Goal: Task Accomplishment & Management: Manage account settings

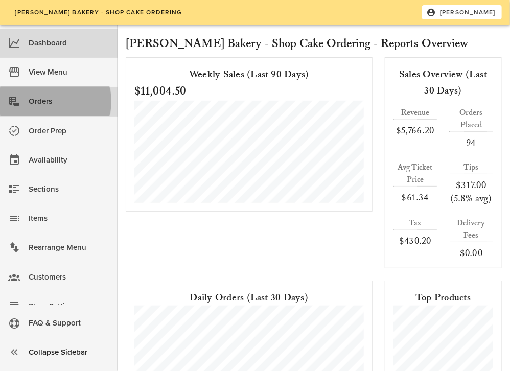
click at [32, 101] on div "Orders" at bounding box center [69, 101] width 81 height 17
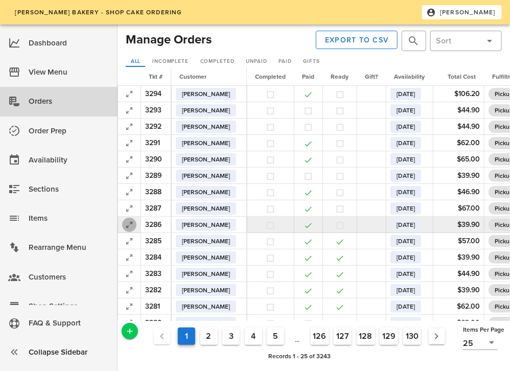
click at [130, 225] on icon "button" at bounding box center [129, 225] width 12 height 12
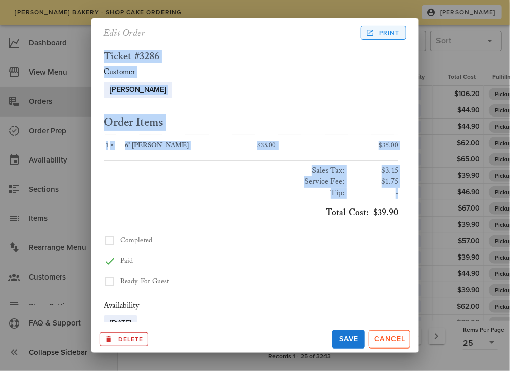
drag, startPoint x: 130, startPoint y: 225, endPoint x: 385, endPoint y: 34, distance: 318.1
click at [385, 34] on div "Edit Order Print Ticket #3286 Customer [PERSON_NAME] [PERSON_NAME] Du Order Ite…" at bounding box center [254, 185] width 327 height 334
click at [385, 34] on span "Print" at bounding box center [383, 32] width 32 height 9
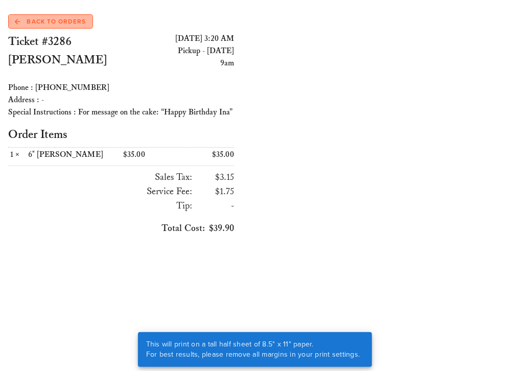
click at [51, 21] on span "Back to Orders" at bounding box center [50, 21] width 71 height 9
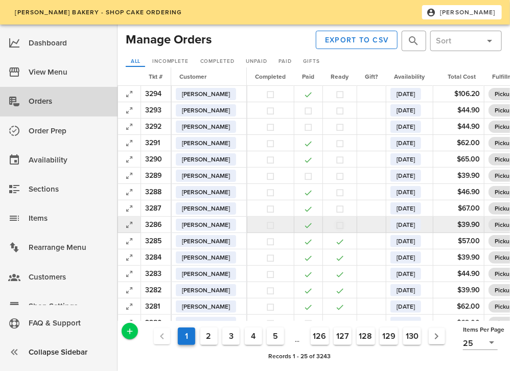
click at [339, 223] on button "button" at bounding box center [339, 225] width 9 height 9
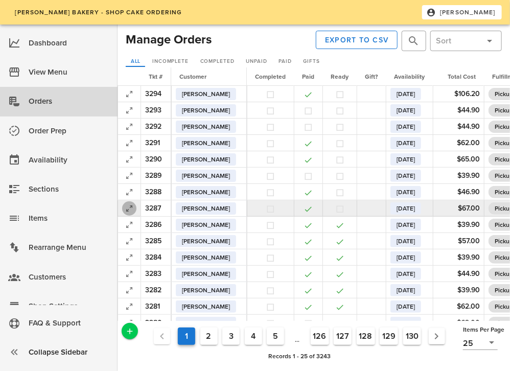
click at [127, 208] on icon "button" at bounding box center [129, 208] width 12 height 12
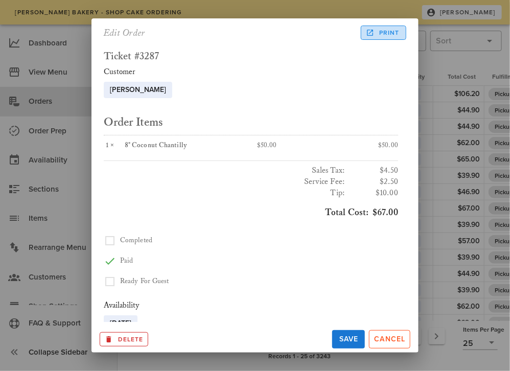
click at [377, 33] on span "Print" at bounding box center [383, 32] width 32 height 9
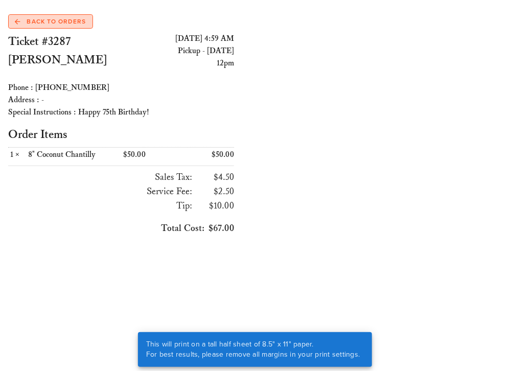
click at [64, 21] on span "Back to Orders" at bounding box center [50, 21] width 71 height 9
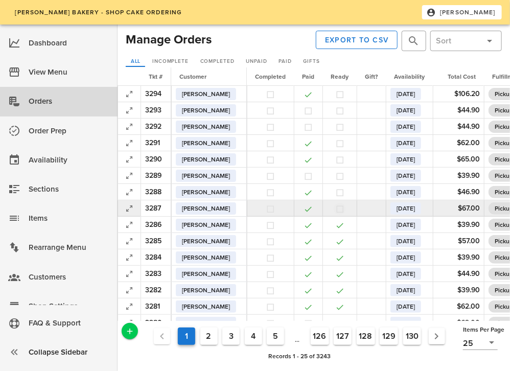
click at [340, 208] on button "button" at bounding box center [339, 208] width 9 height 9
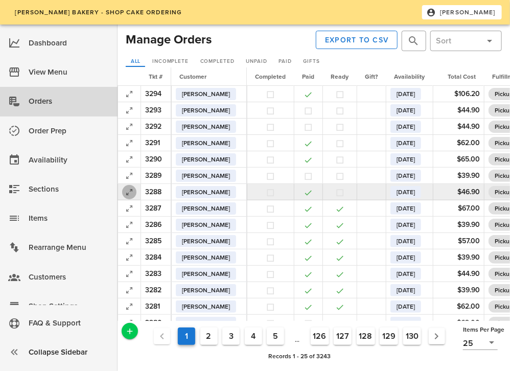
click at [126, 189] on icon "button" at bounding box center [129, 192] width 12 height 12
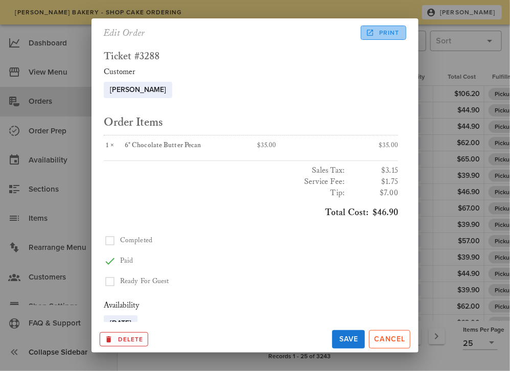
click at [366, 38] on link "Print" at bounding box center [383, 33] width 45 height 14
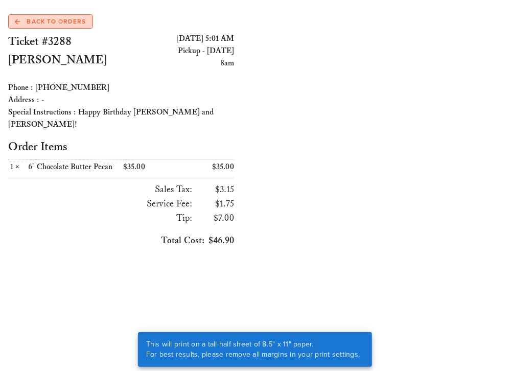
click at [47, 20] on span "Back to Orders" at bounding box center [50, 21] width 71 height 9
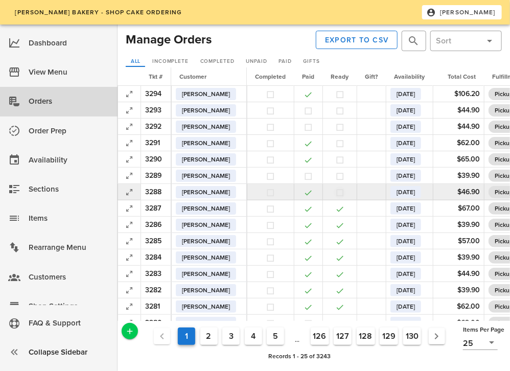
click at [343, 192] on button "button" at bounding box center [339, 192] width 9 height 9
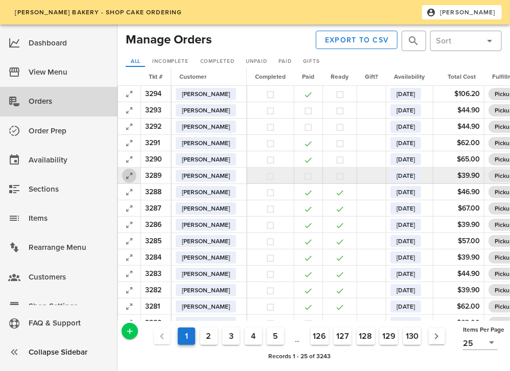
click at [130, 175] on icon "button" at bounding box center [129, 176] width 12 height 12
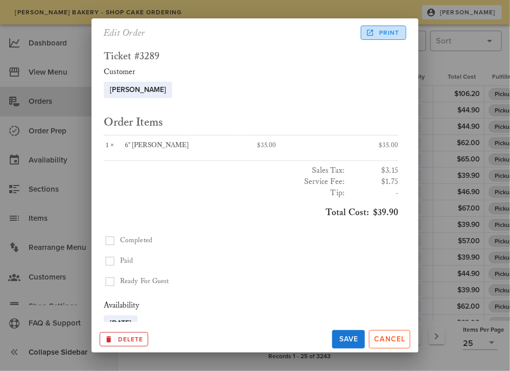
click at [392, 33] on span "Print" at bounding box center [383, 32] width 32 height 9
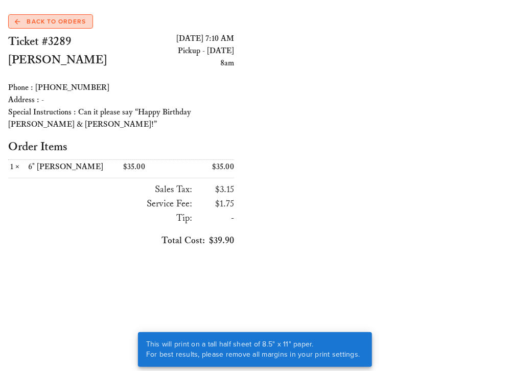
click at [52, 19] on span "Back to Orders" at bounding box center [50, 21] width 71 height 9
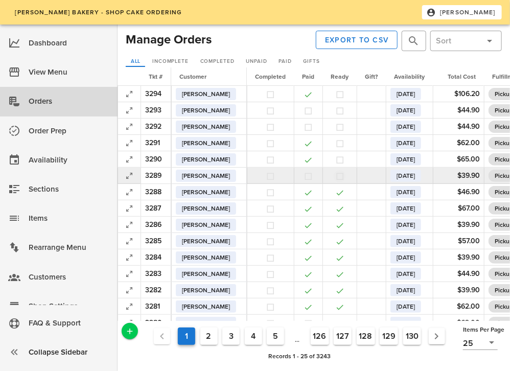
click at [343, 177] on button "button" at bounding box center [339, 176] width 9 height 9
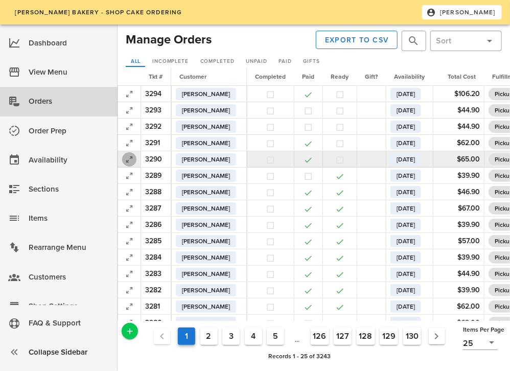
click at [132, 159] on icon "button" at bounding box center [129, 159] width 12 height 12
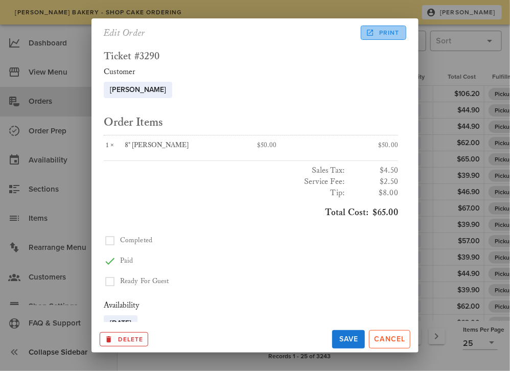
click at [387, 32] on span "Print" at bounding box center [383, 32] width 32 height 9
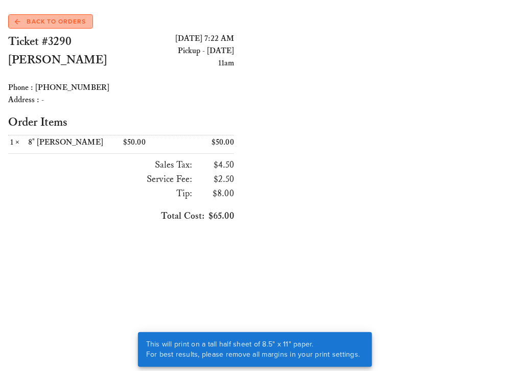
click at [40, 22] on span "Back to Orders" at bounding box center [50, 21] width 71 height 9
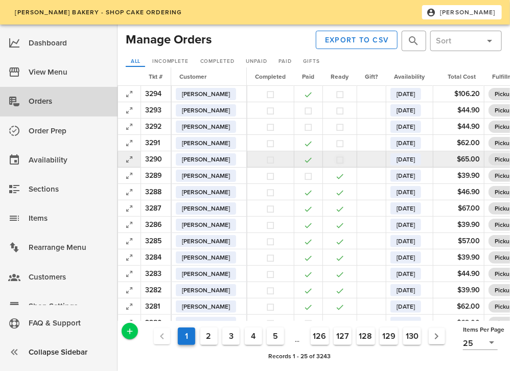
click at [341, 157] on button "button" at bounding box center [339, 159] width 9 height 9
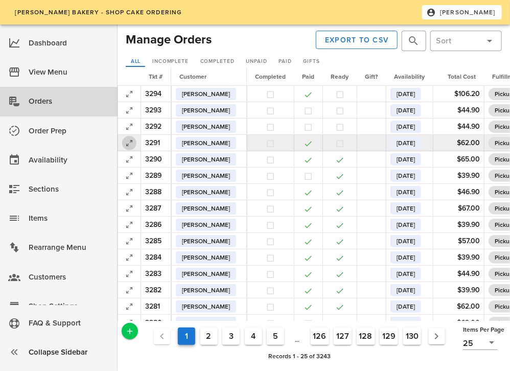
click at [128, 144] on icon "button" at bounding box center [129, 143] width 12 height 12
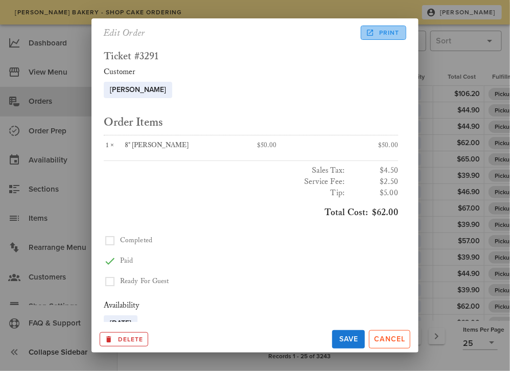
click at [376, 36] on span "Print" at bounding box center [383, 32] width 32 height 9
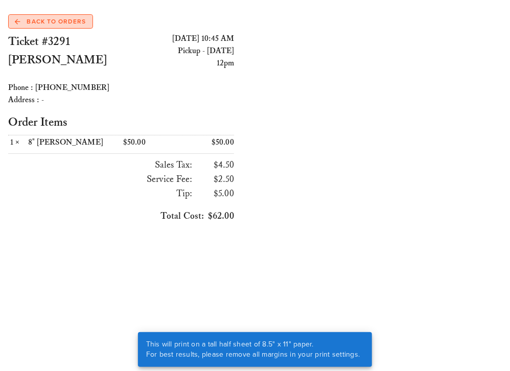
click at [37, 21] on span "Back to Orders" at bounding box center [50, 21] width 71 height 9
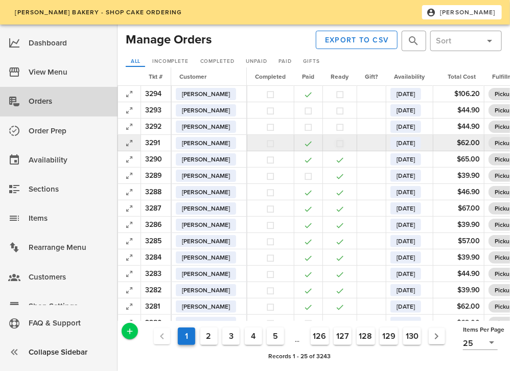
click at [343, 143] on button "button" at bounding box center [339, 143] width 9 height 9
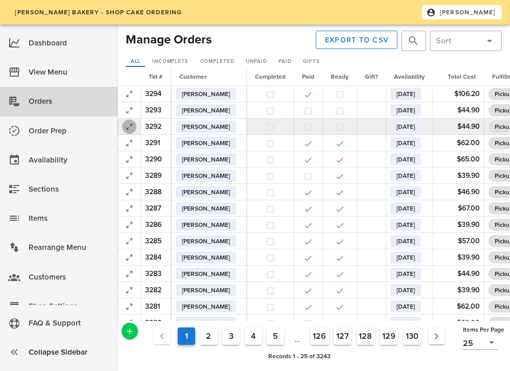
click at [126, 129] on icon "button" at bounding box center [129, 127] width 12 height 12
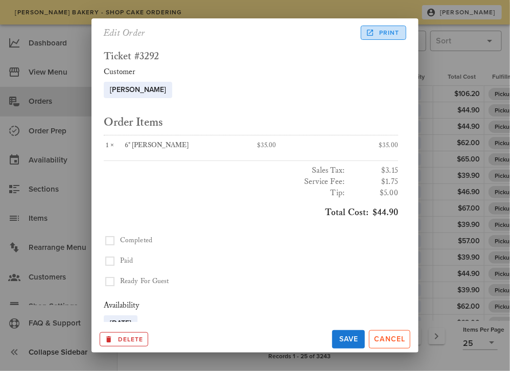
click at [374, 32] on icon at bounding box center [369, 32] width 9 height 9
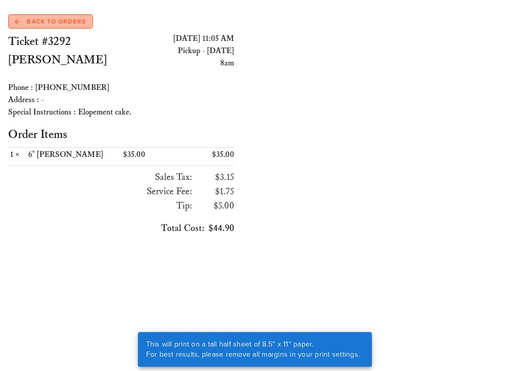
click at [55, 18] on span "Back to Orders" at bounding box center [50, 21] width 71 height 9
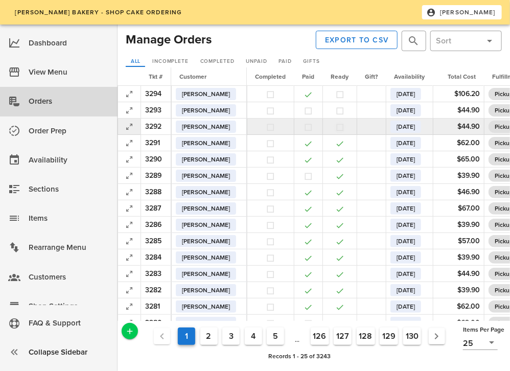
click at [342, 127] on button "button" at bounding box center [339, 127] width 9 height 9
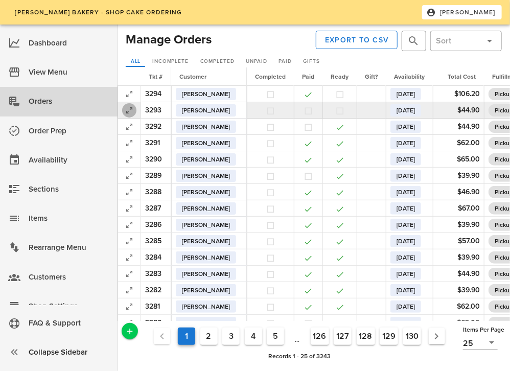
click at [129, 112] on icon "button" at bounding box center [129, 110] width 12 height 12
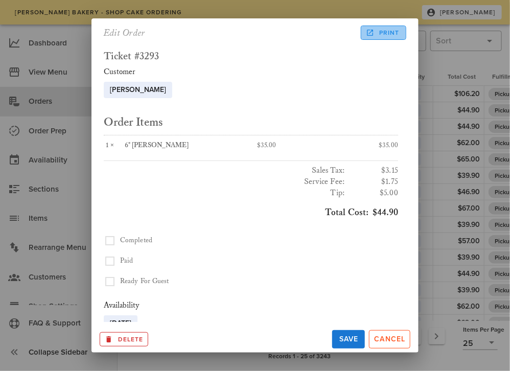
click at [389, 29] on span "Print" at bounding box center [383, 32] width 32 height 9
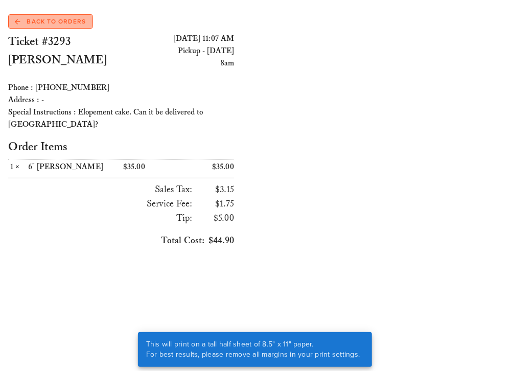
click at [52, 25] on span "Back to Orders" at bounding box center [50, 21] width 71 height 9
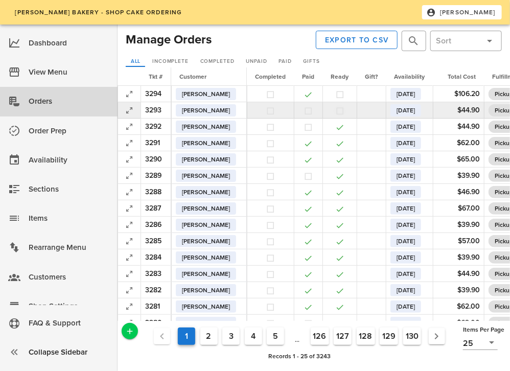
click at [340, 112] on button "button" at bounding box center [339, 110] width 9 height 9
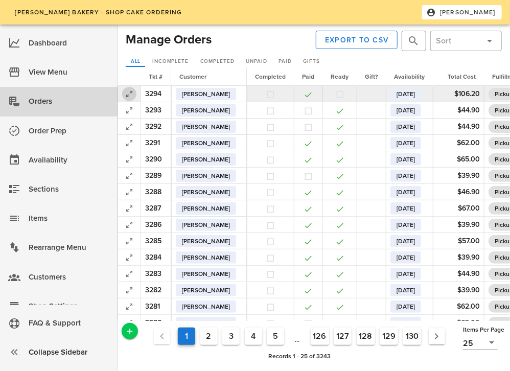
click at [129, 93] on icon "button" at bounding box center [129, 94] width 12 height 12
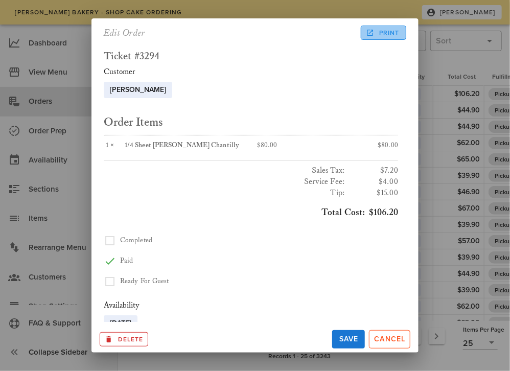
click at [384, 32] on span "Print" at bounding box center [383, 32] width 32 height 9
